Goal: Information Seeking & Learning: Learn about a topic

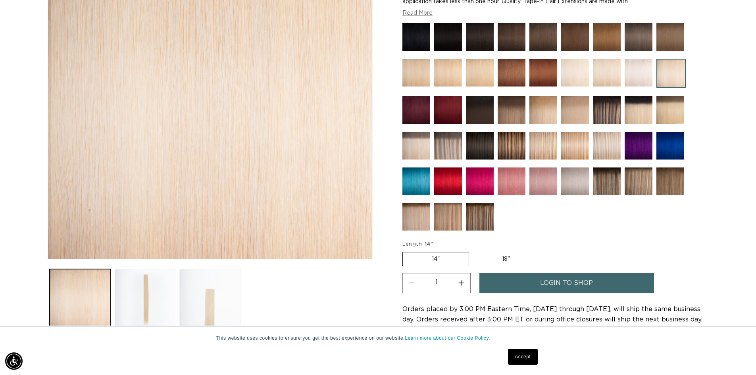
scroll to position [0, 1399]
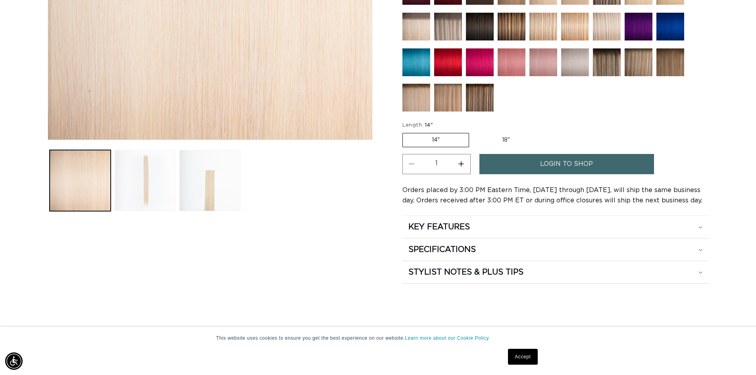
click at [171, 175] on button "Load image 2 in gallery view" at bounding box center [145, 180] width 61 height 61
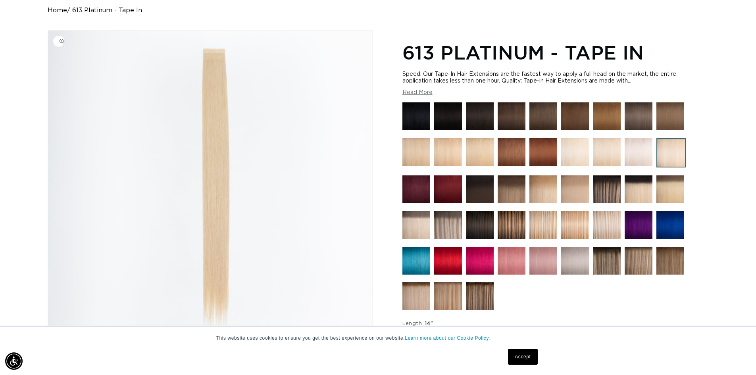
scroll to position [0, 0]
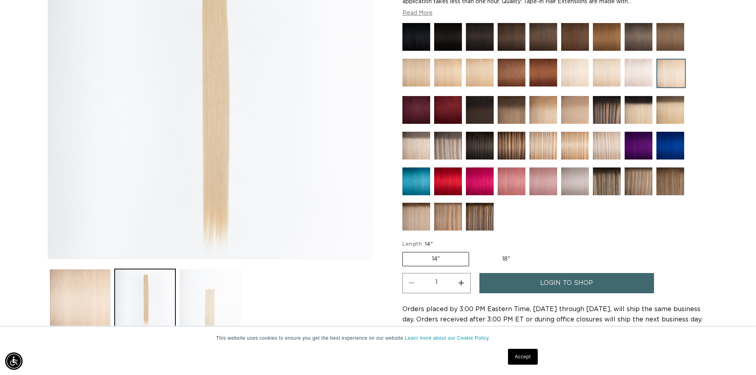
click at [214, 310] on button "Load image 3 in gallery view" at bounding box center [209, 299] width 61 height 61
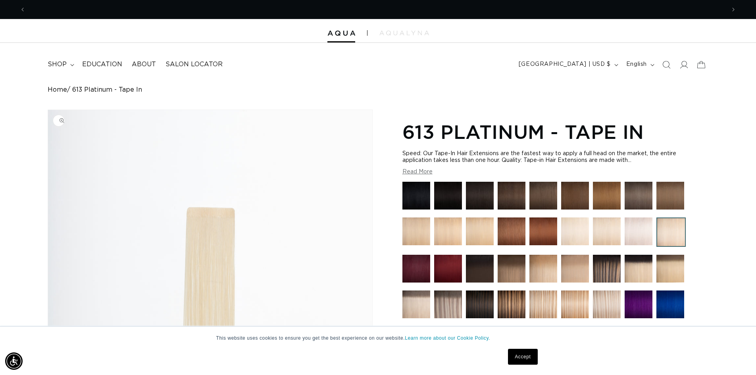
scroll to position [0, 699]
click at [269, 252] on img "Gallery Viewer" at bounding box center [210, 263] width 324 height 307
click at [528, 355] on link "Accept" at bounding box center [522, 357] width 29 height 16
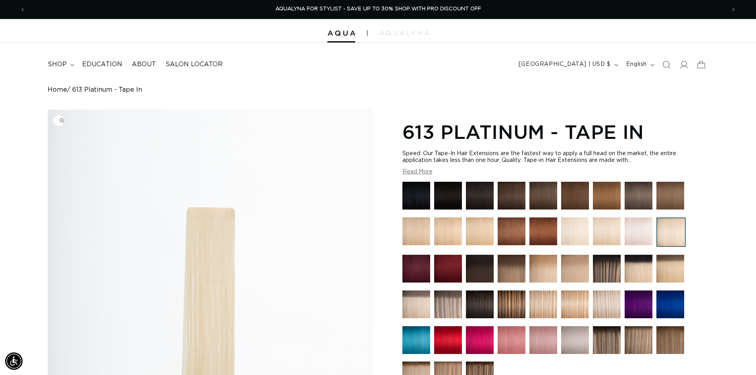
click at [220, 218] on img "Gallery Viewer" at bounding box center [210, 263] width 324 height 307
click at [604, 192] on img at bounding box center [607, 196] width 28 height 28
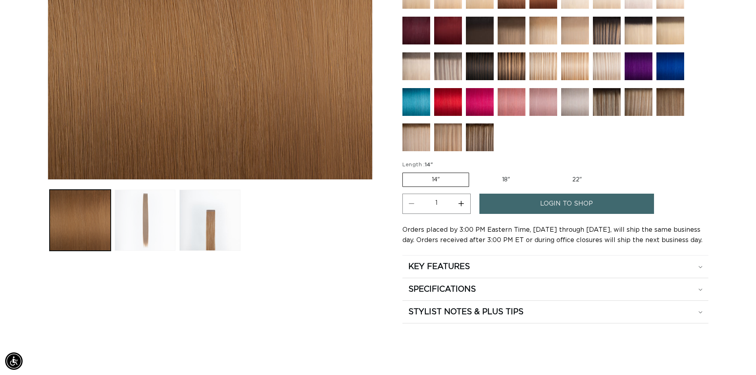
click at [157, 227] on button "Load image 2 in gallery view" at bounding box center [145, 220] width 61 height 61
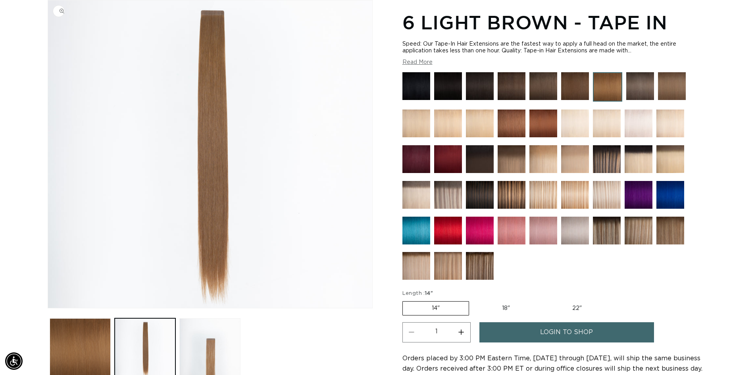
scroll to position [0, 699]
click at [212, 336] on button "Load image 3 in gallery view" at bounding box center [209, 348] width 61 height 61
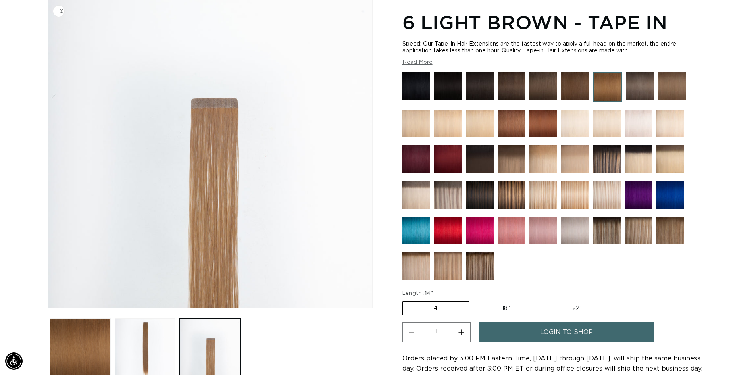
scroll to position [0, 1399]
click at [201, 104] on img "Gallery Viewer" at bounding box center [210, 153] width 324 height 307
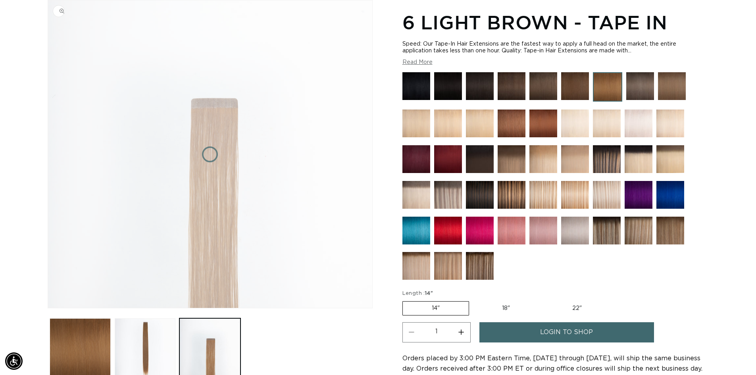
scroll to position [0, 0]
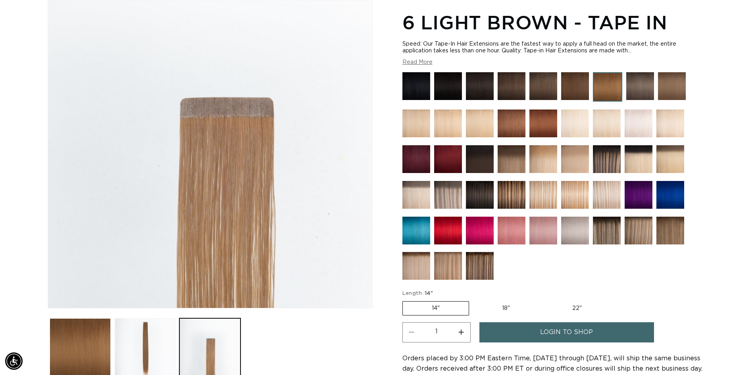
click at [202, 104] on div "Gallery Viewer" at bounding box center [210, 153] width 324 height 307
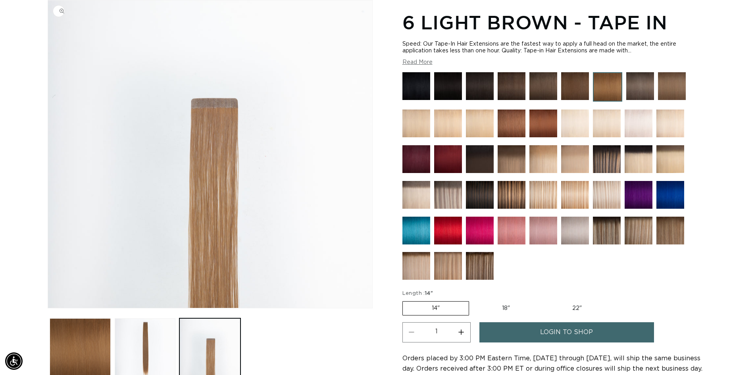
click at [202, 104] on img "Gallery Viewer" at bounding box center [210, 153] width 324 height 307
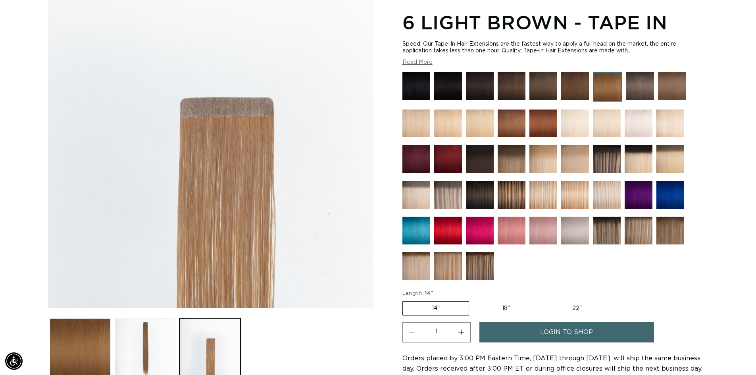
scroll to position [0, 699]
click at [202, 104] on div "Gallery Viewer" at bounding box center [210, 153] width 324 height 307
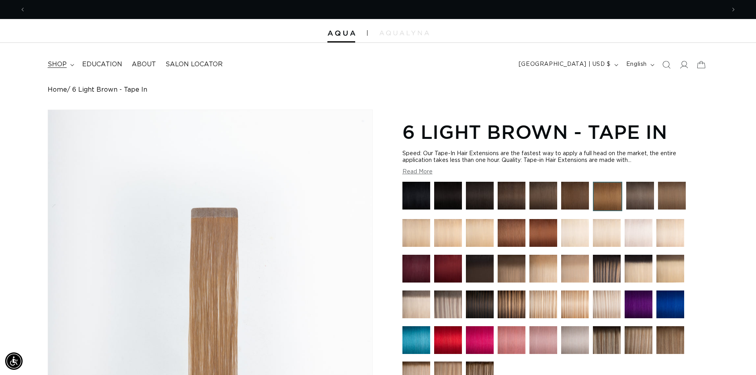
scroll to position [0, 0]
click at [63, 63] on span "shop" at bounding box center [57, 64] width 19 height 8
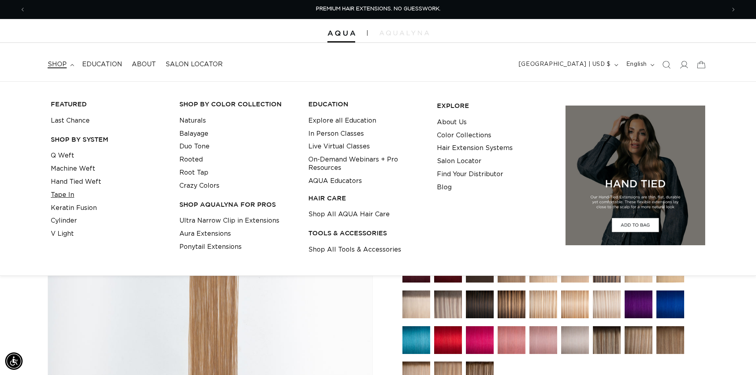
click at [69, 195] on link "Tape In" at bounding box center [62, 194] width 23 height 13
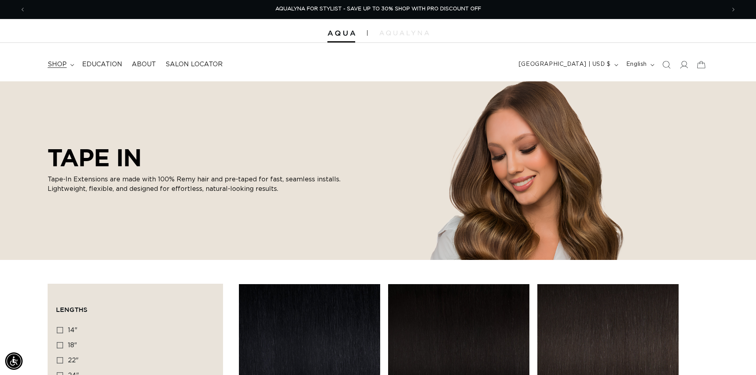
click at [48, 65] on span "shop" at bounding box center [57, 64] width 19 height 8
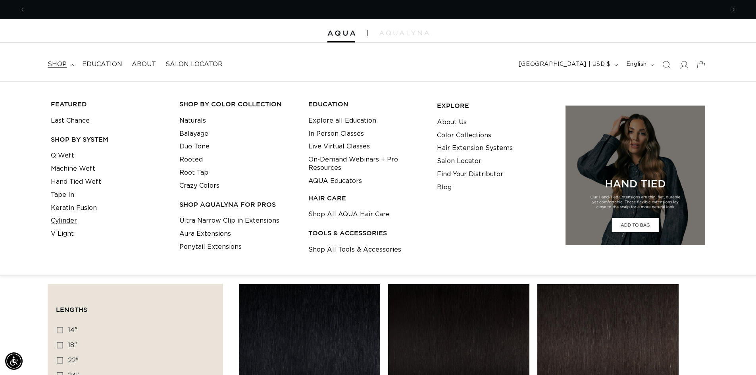
scroll to position [0, 699]
